Goal: Contribute content: Add original content to the website for others to see

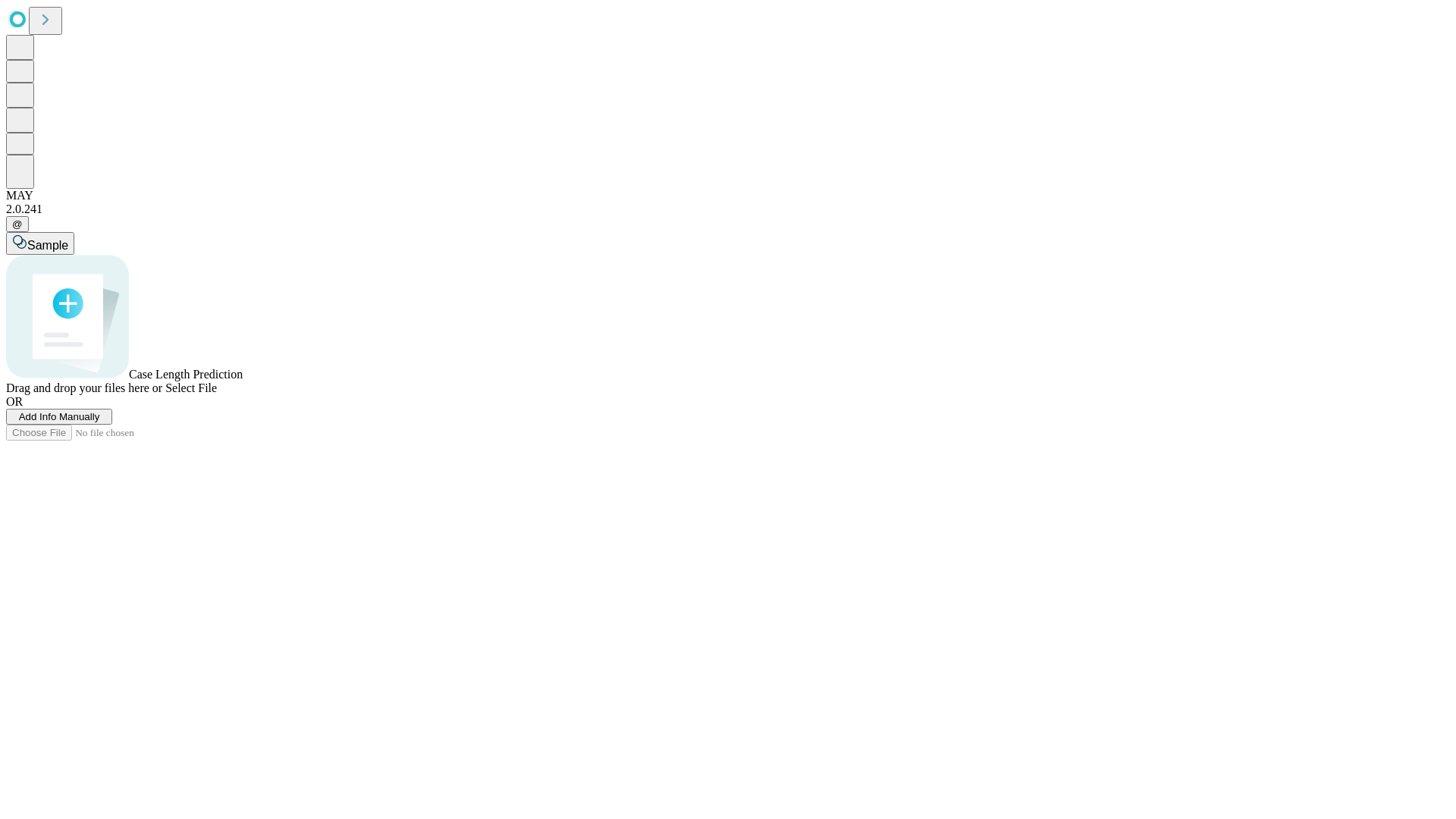
click at [100, 422] on span "Add Info Manually" at bounding box center [59, 417] width 81 height 12
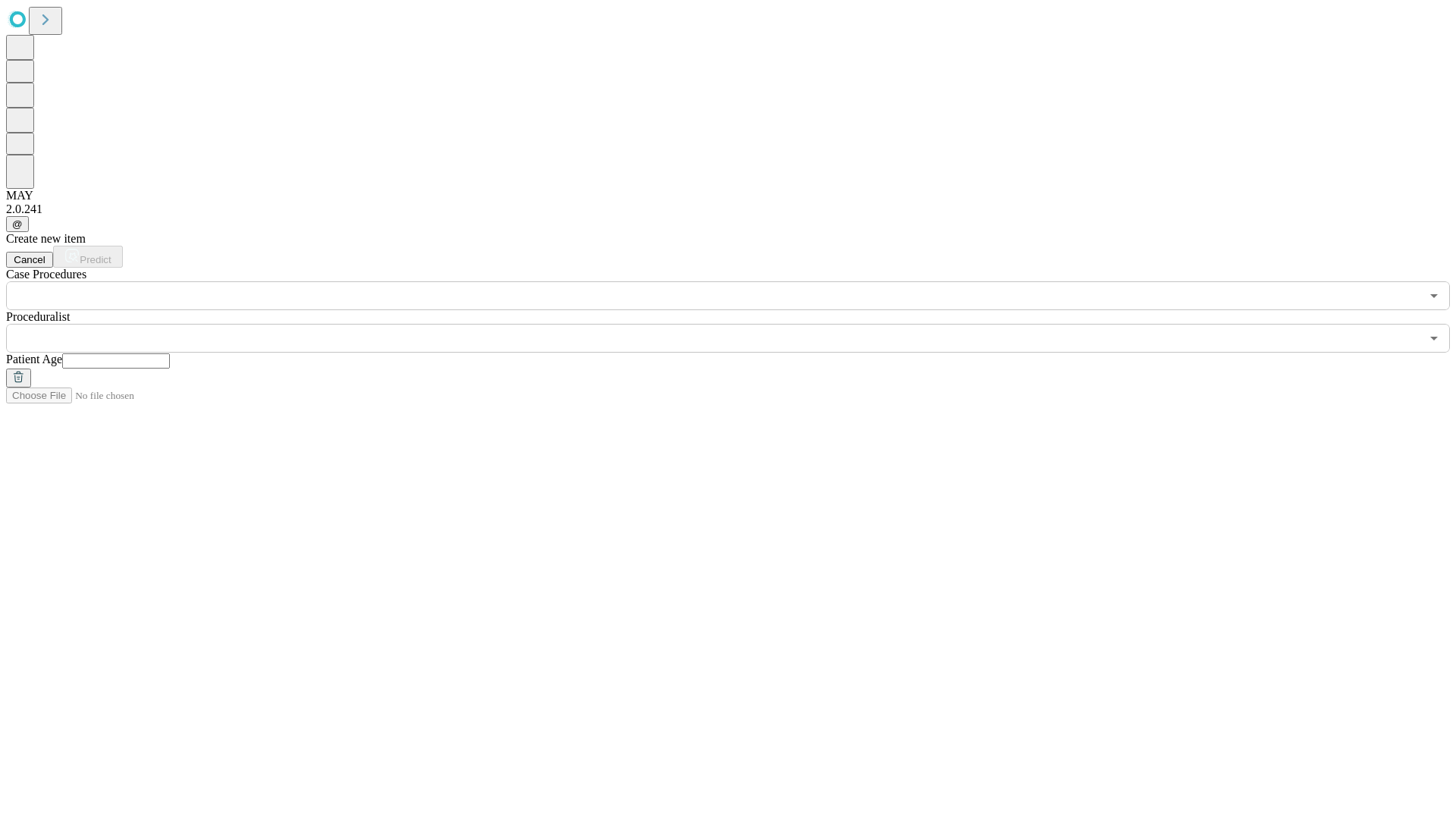
click at [170, 354] on input "text" at bounding box center [116, 361] width 108 height 15
type input "**"
click at [738, 324] on input "text" at bounding box center [713, 338] width 1415 height 29
